Goal: Task Accomplishment & Management: Manage account settings

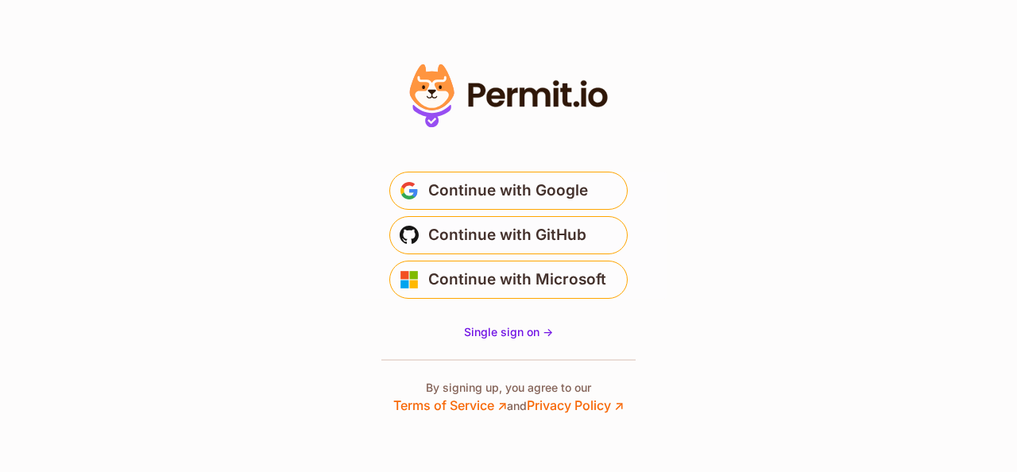
click at [451, 200] on span "Continue with Google" at bounding box center [508, 190] width 160 height 25
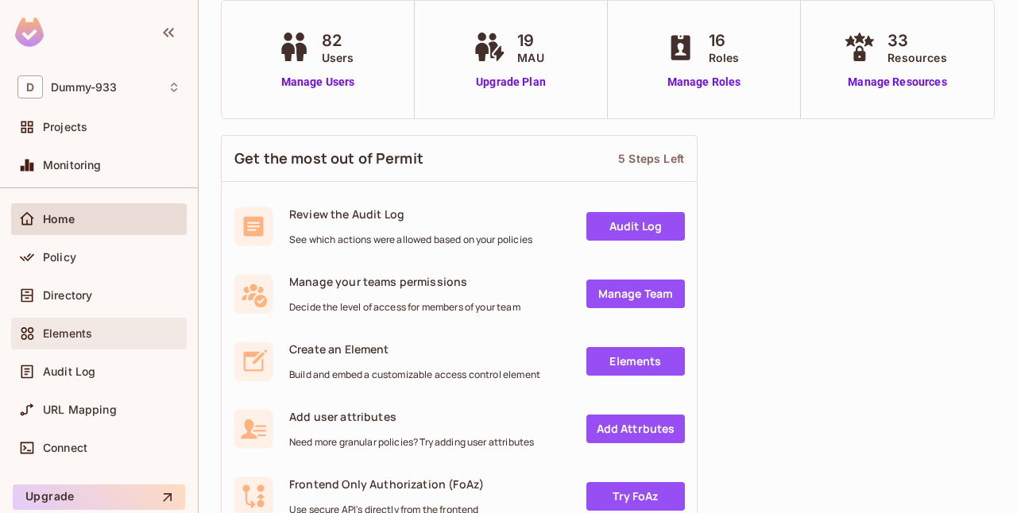
scroll to position [46, 0]
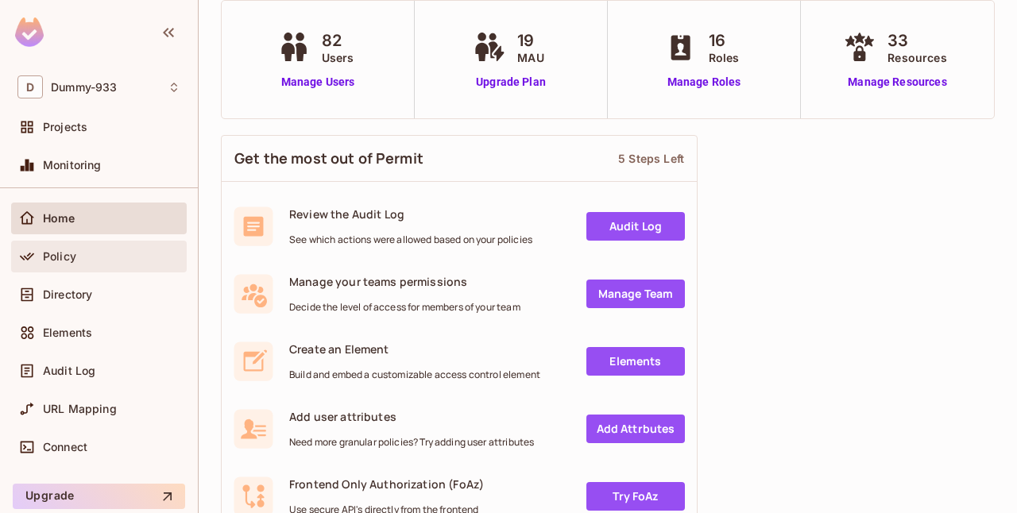
click at [73, 250] on span "Policy" at bounding box center [59, 256] width 33 height 13
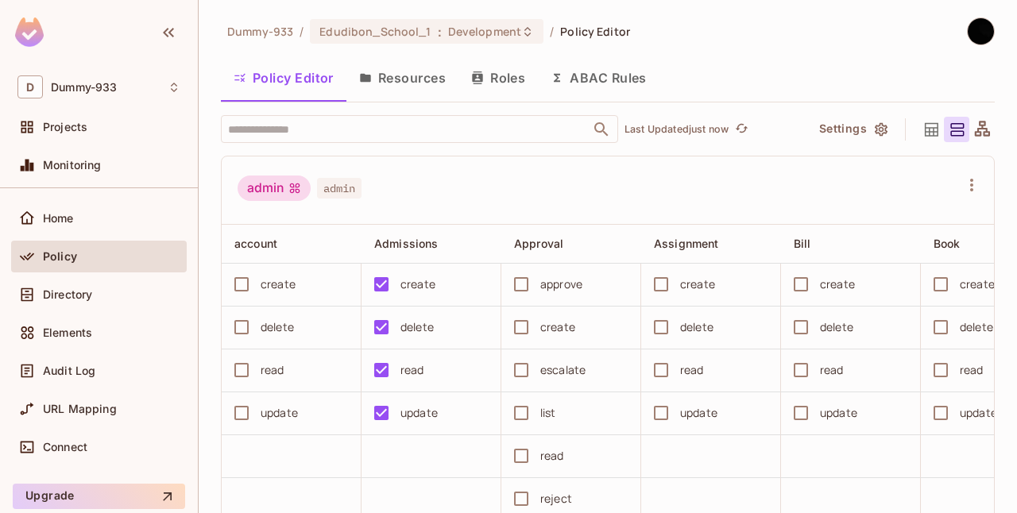
click at [433, 85] on button "Resources" at bounding box center [402, 78] width 112 height 40
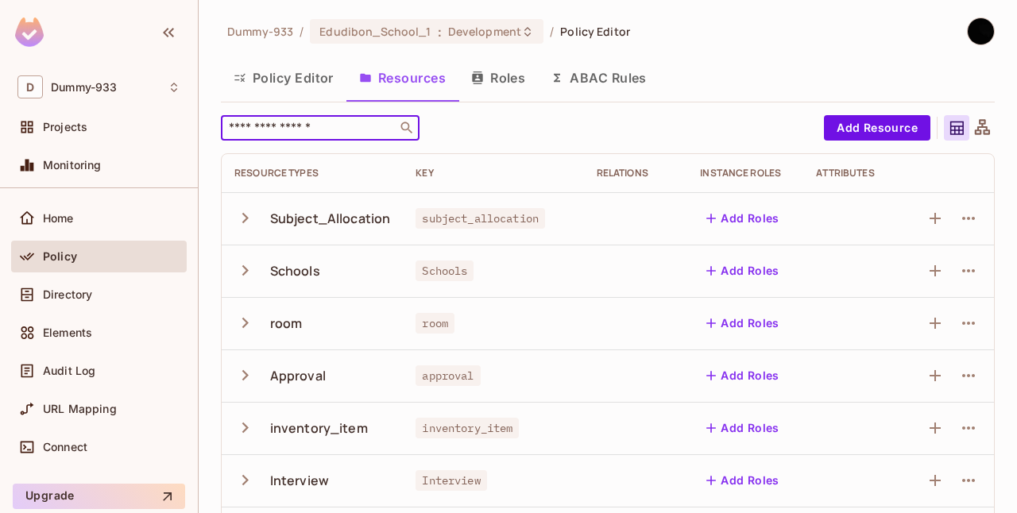
click at [340, 122] on input "text" at bounding box center [309, 128] width 167 height 16
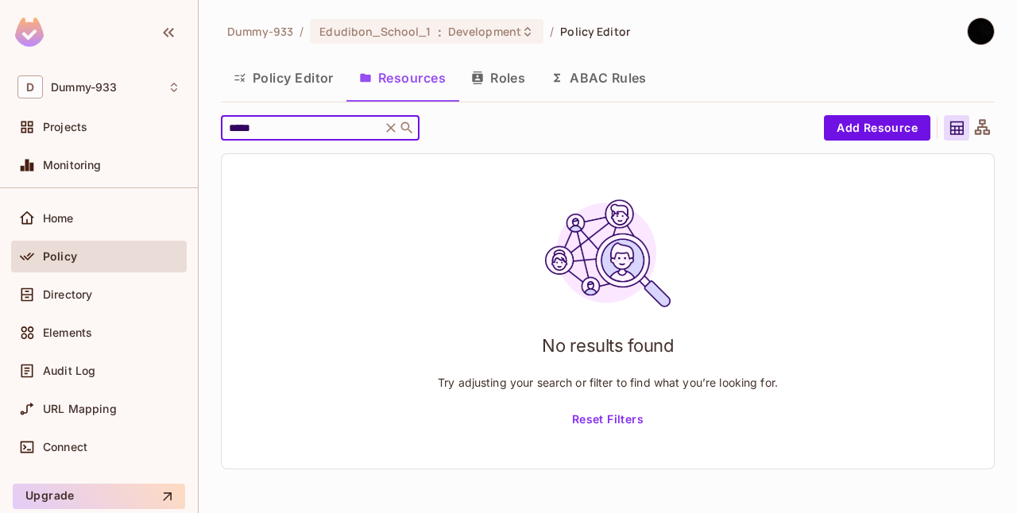
type input "*****"
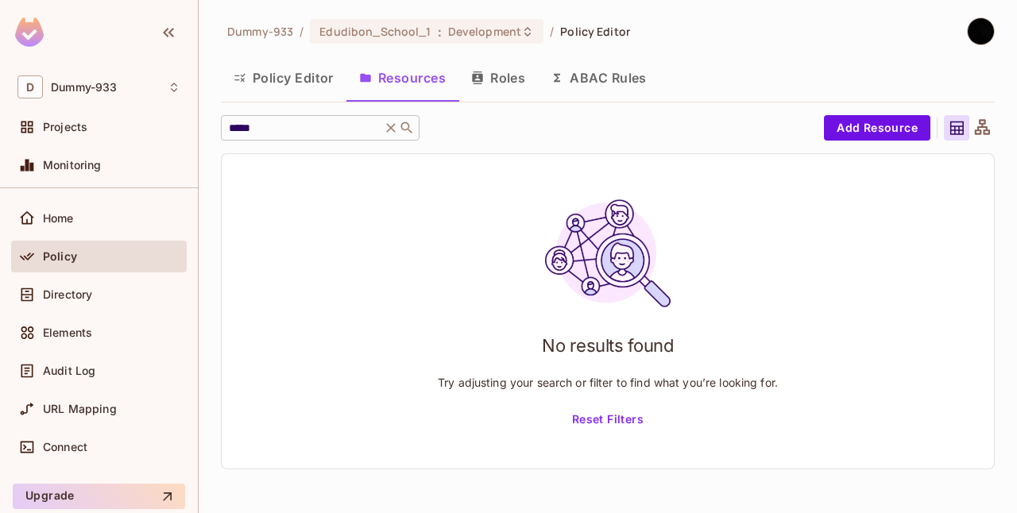
click at [397, 128] on icon at bounding box center [391, 128] width 16 height 16
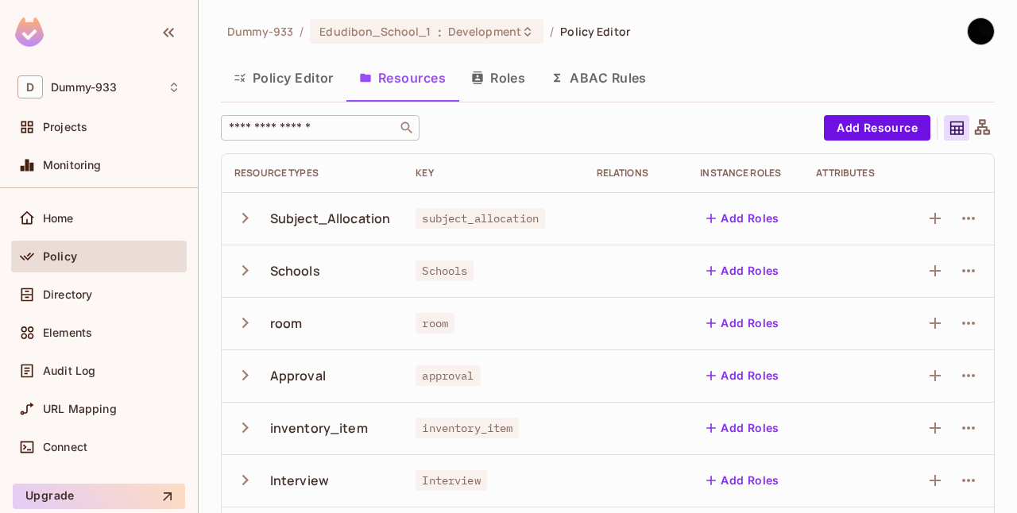
click at [285, 79] on button "Policy Editor" at bounding box center [284, 78] width 126 height 40
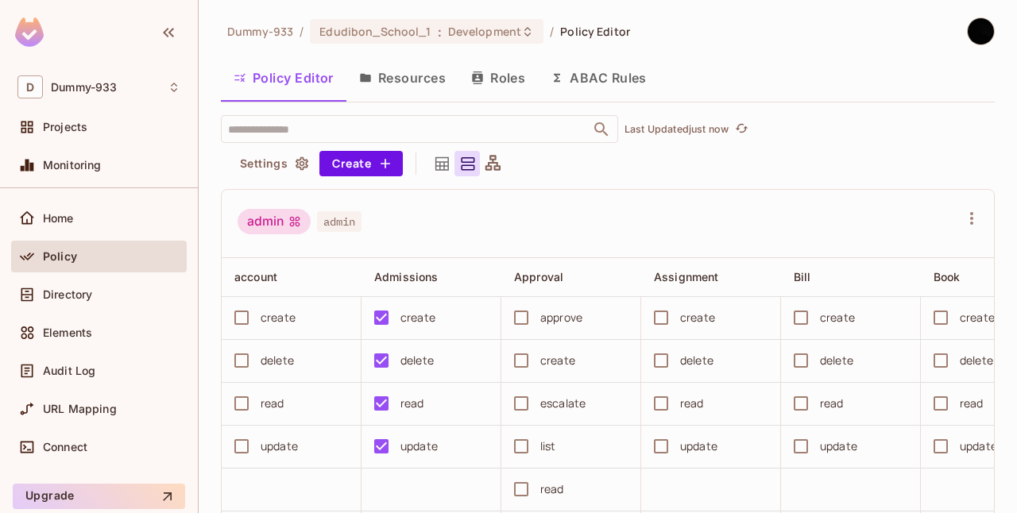
click at [285, 79] on button "Policy Editor" at bounding box center [284, 78] width 126 height 40
click at [406, 83] on button "Resources" at bounding box center [402, 78] width 112 height 40
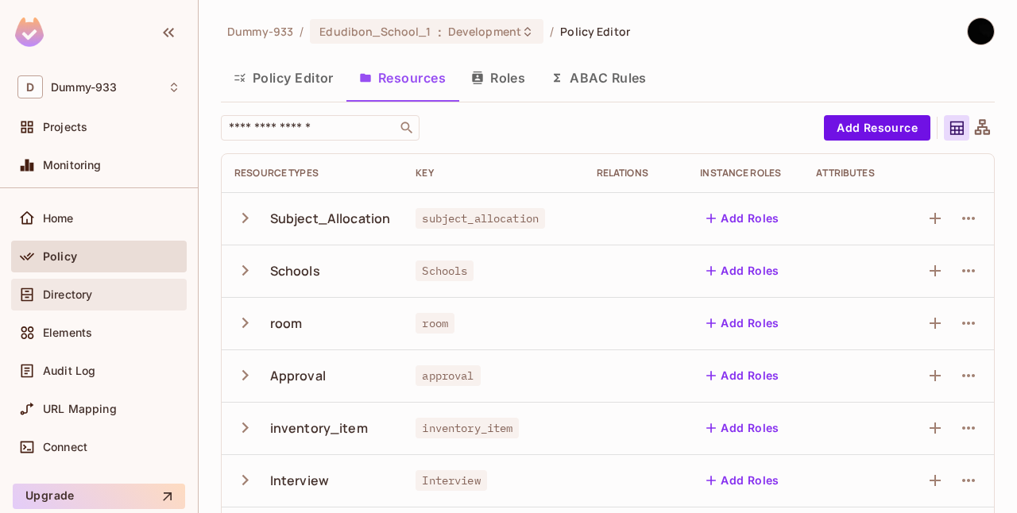
click at [67, 296] on span "Directory" at bounding box center [67, 294] width 49 height 13
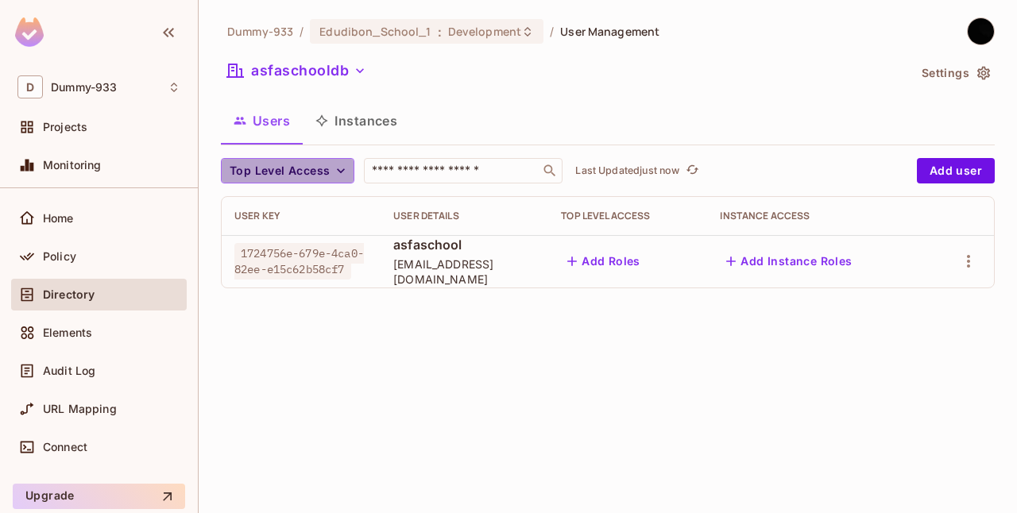
click at [334, 169] on icon "button" at bounding box center [341, 171] width 16 height 16
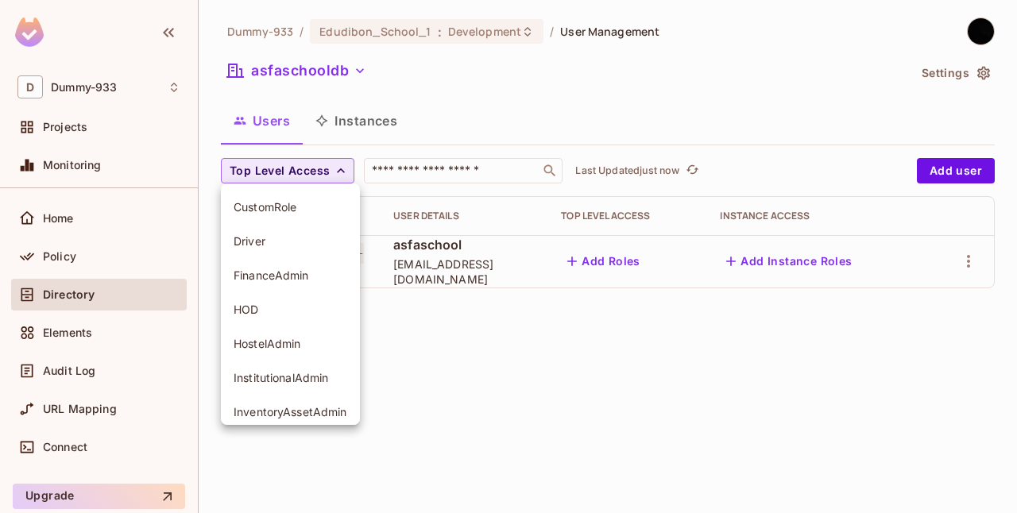
click at [427, 356] on div at bounding box center [508, 256] width 1017 height 513
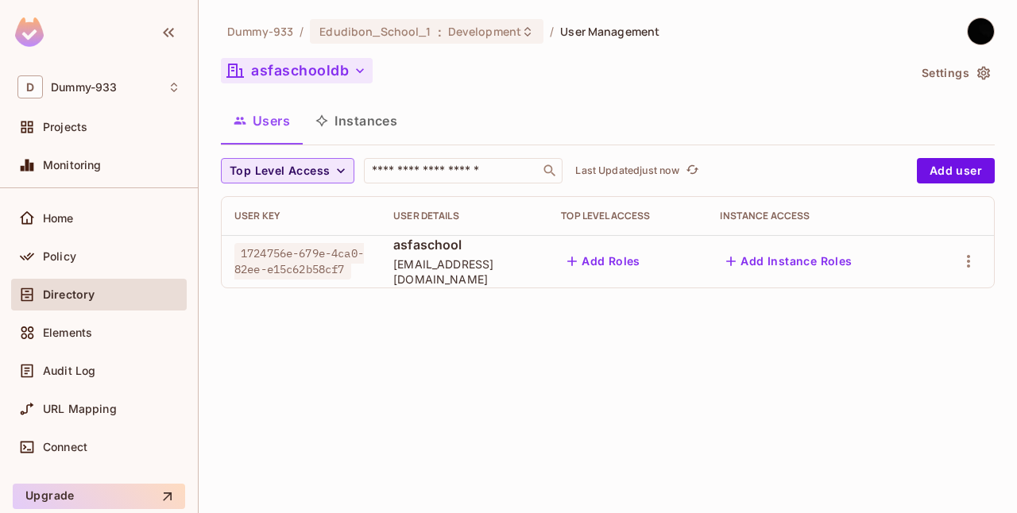
click at [309, 83] on button "asfaschooldb" at bounding box center [297, 70] width 152 height 25
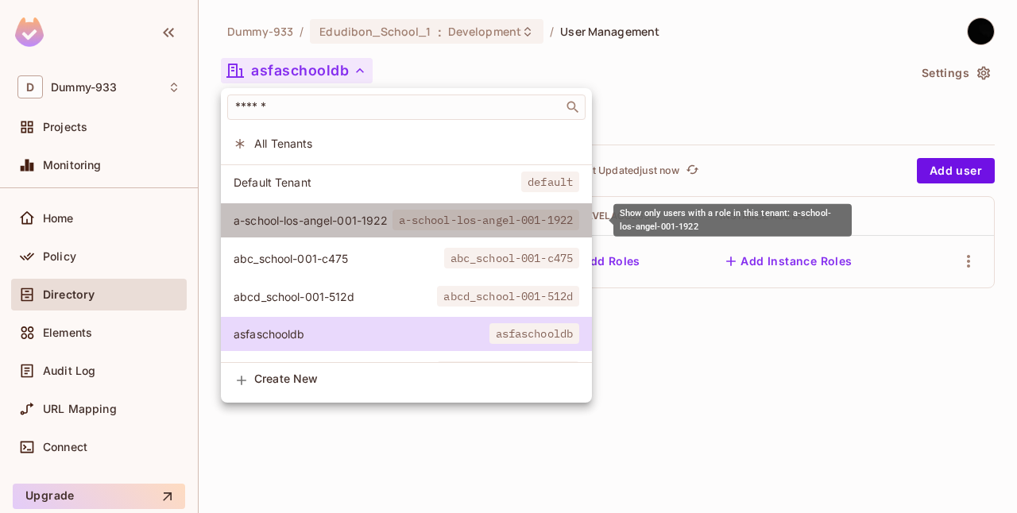
click at [353, 221] on span "a-school-los-angel-001-1922" at bounding box center [313, 220] width 159 height 15
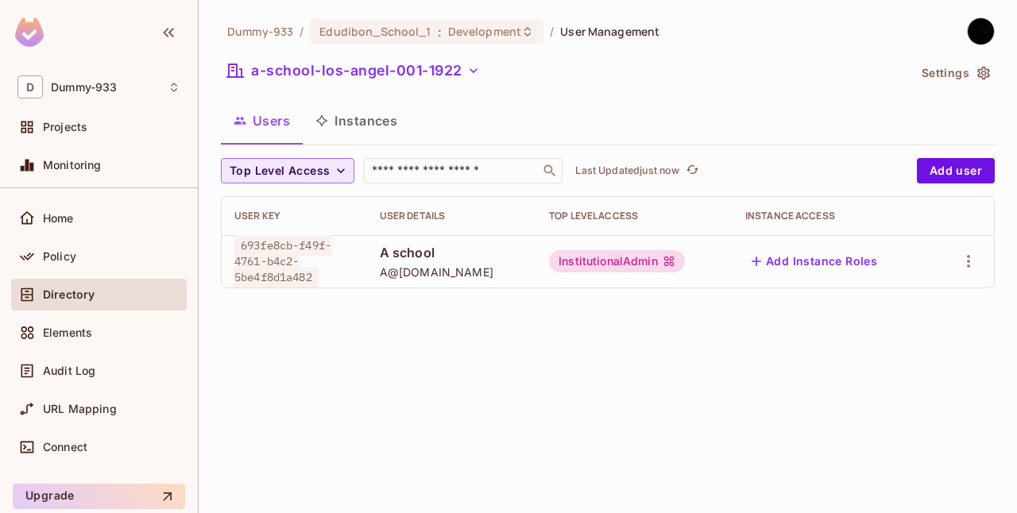
click at [631, 257] on div "InstitutionalAdmin" at bounding box center [617, 261] width 136 height 22
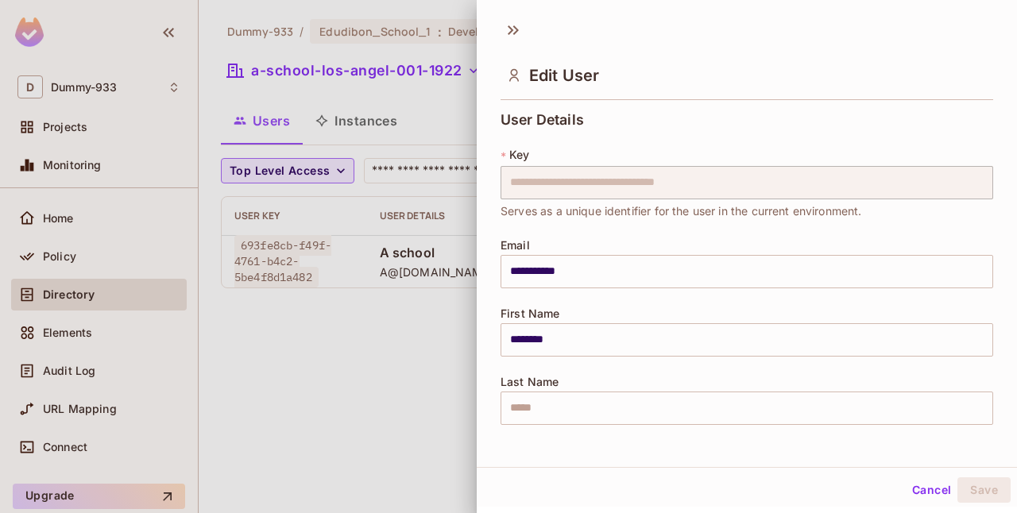
click at [345, 433] on div at bounding box center [508, 256] width 1017 height 513
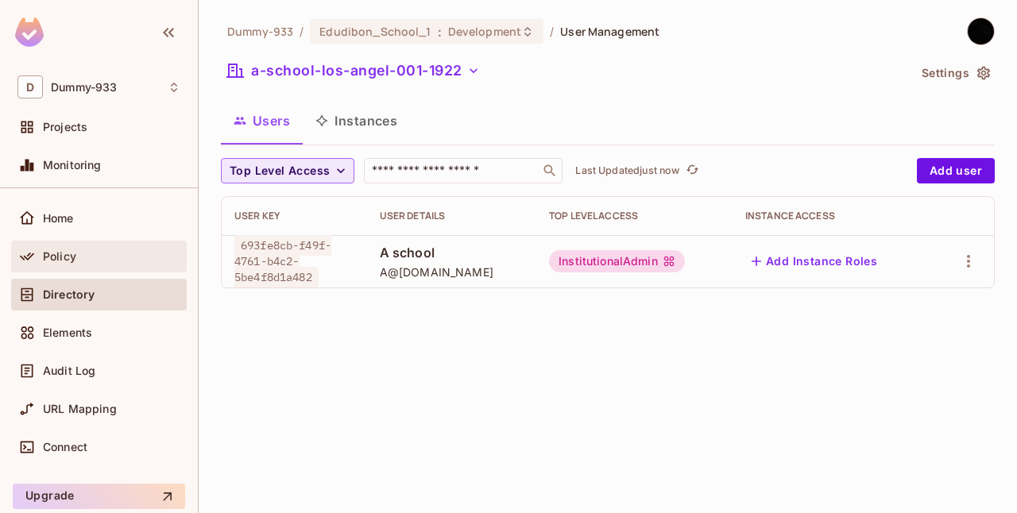
click at [79, 260] on div "Policy" at bounding box center [111, 256] width 137 height 13
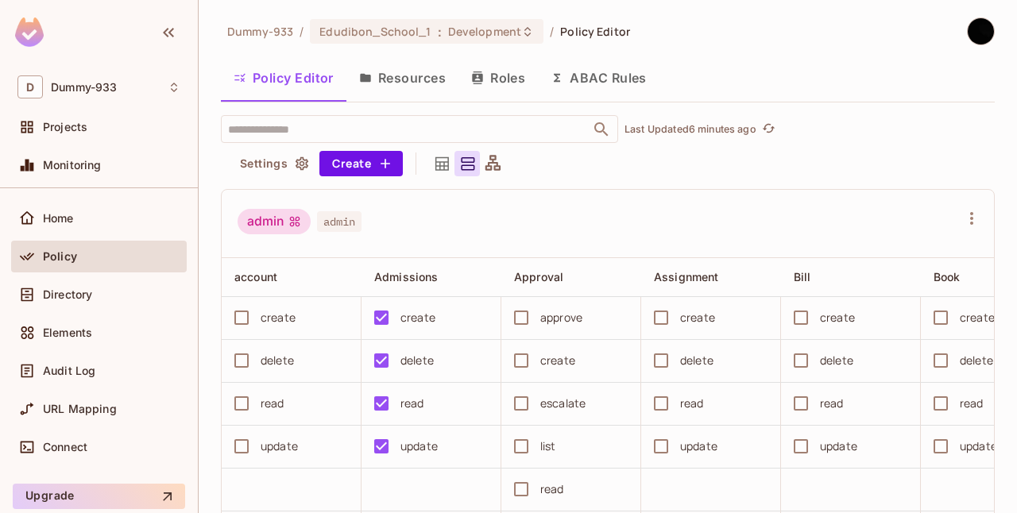
click at [565, 219] on div "admin admin" at bounding box center [599, 224] width 722 height 30
